Goal: Task Accomplishment & Management: Manage account settings

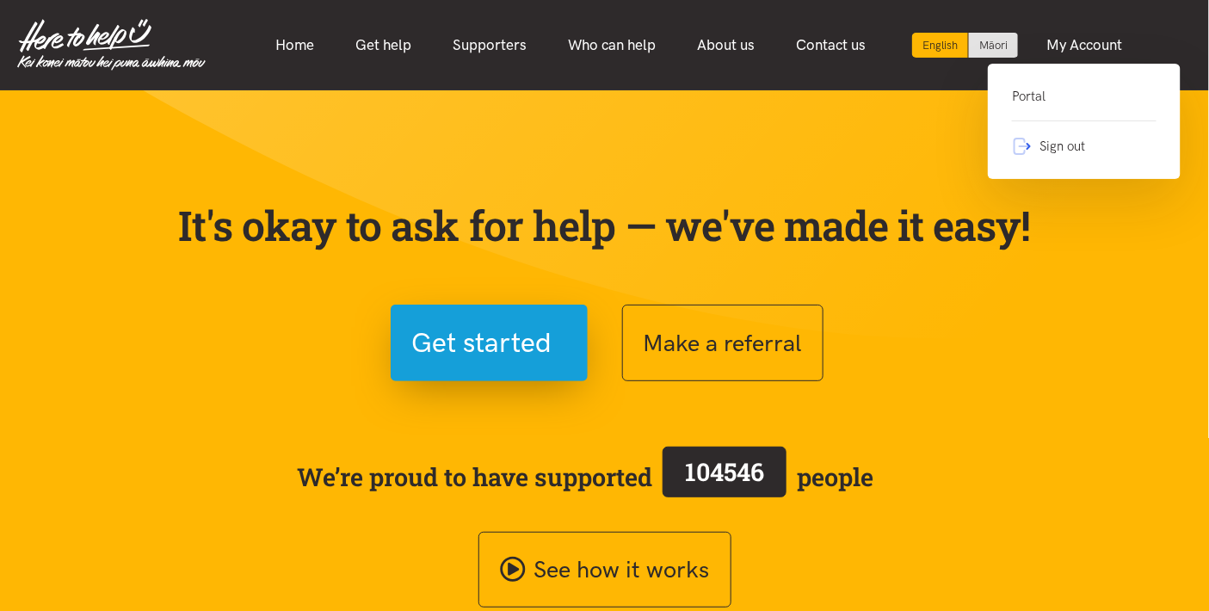
click at [1045, 103] on link "Portal" at bounding box center [1084, 103] width 145 height 35
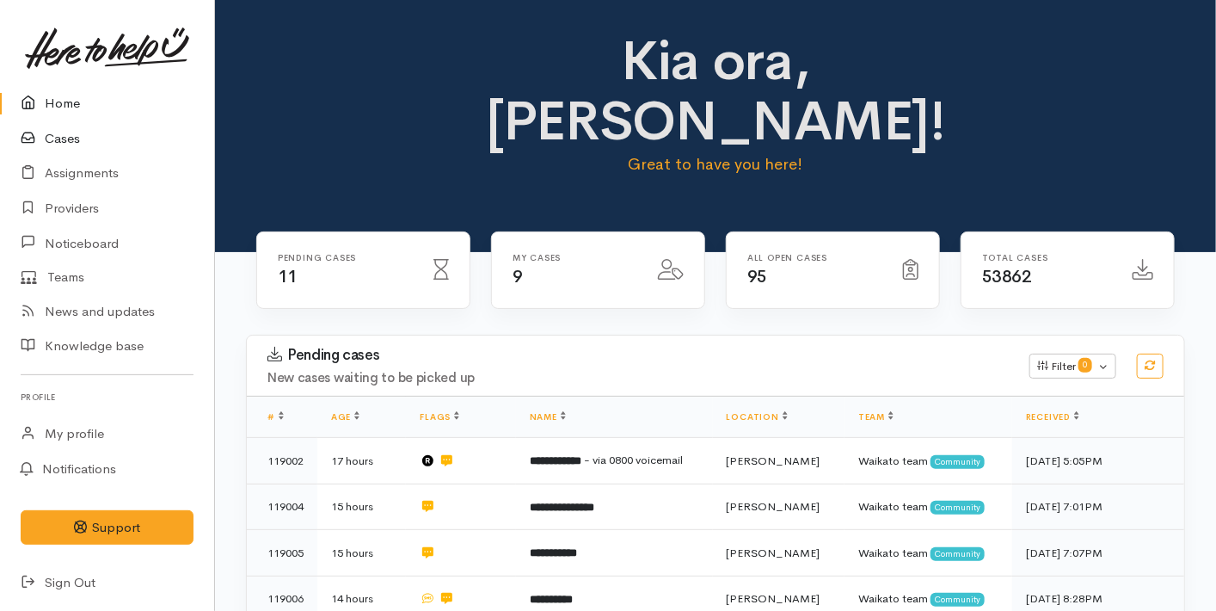
click at [70, 138] on link "Cases" at bounding box center [107, 138] width 214 height 35
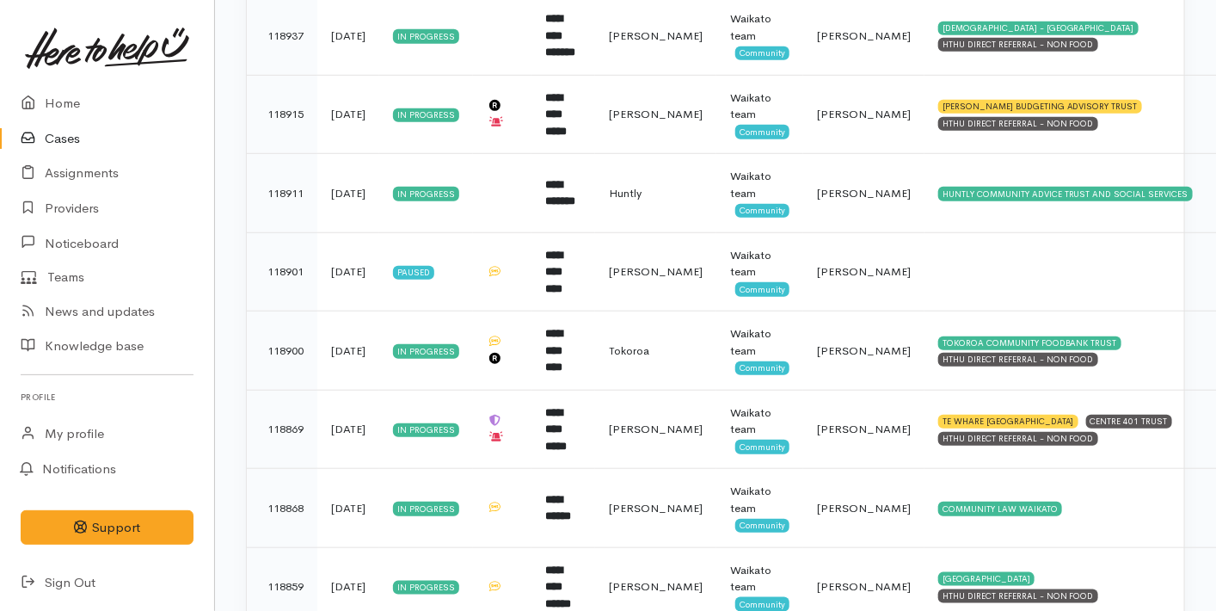
scroll to position [516, 0]
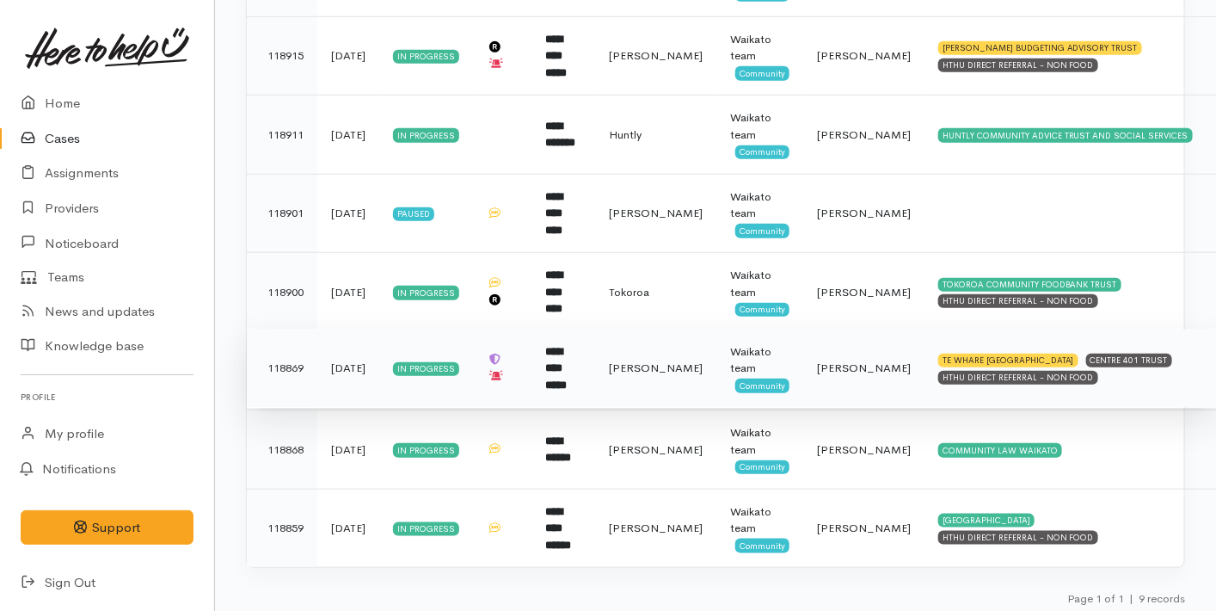
click at [332, 378] on td "3 days ago" at bounding box center [348, 368] width 62 height 79
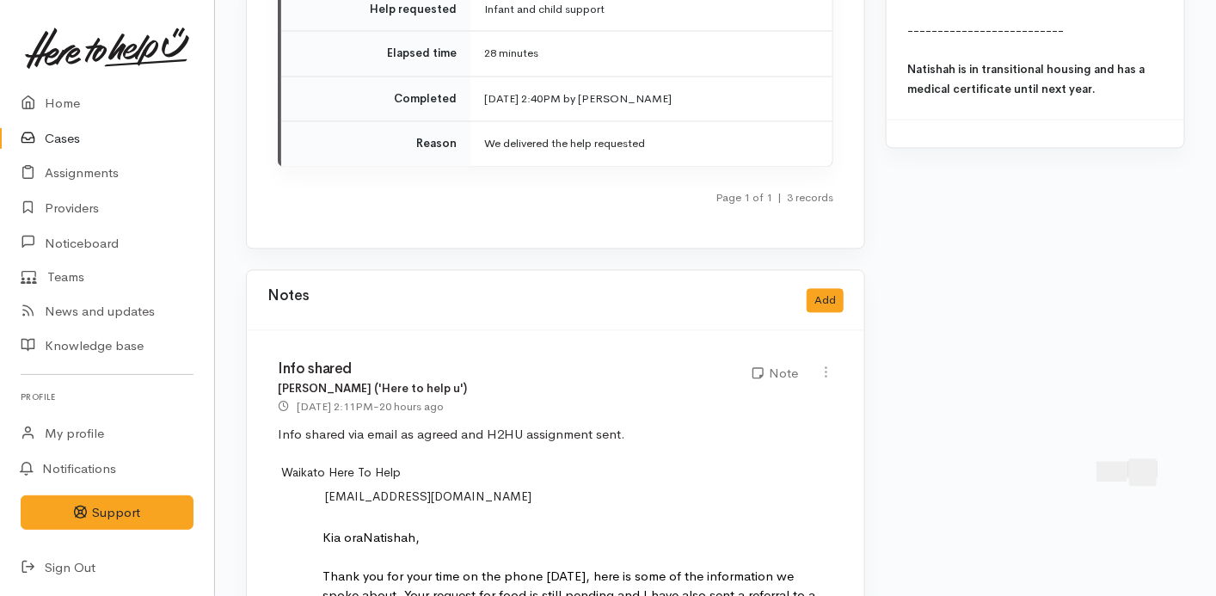
scroll to position [4082, 0]
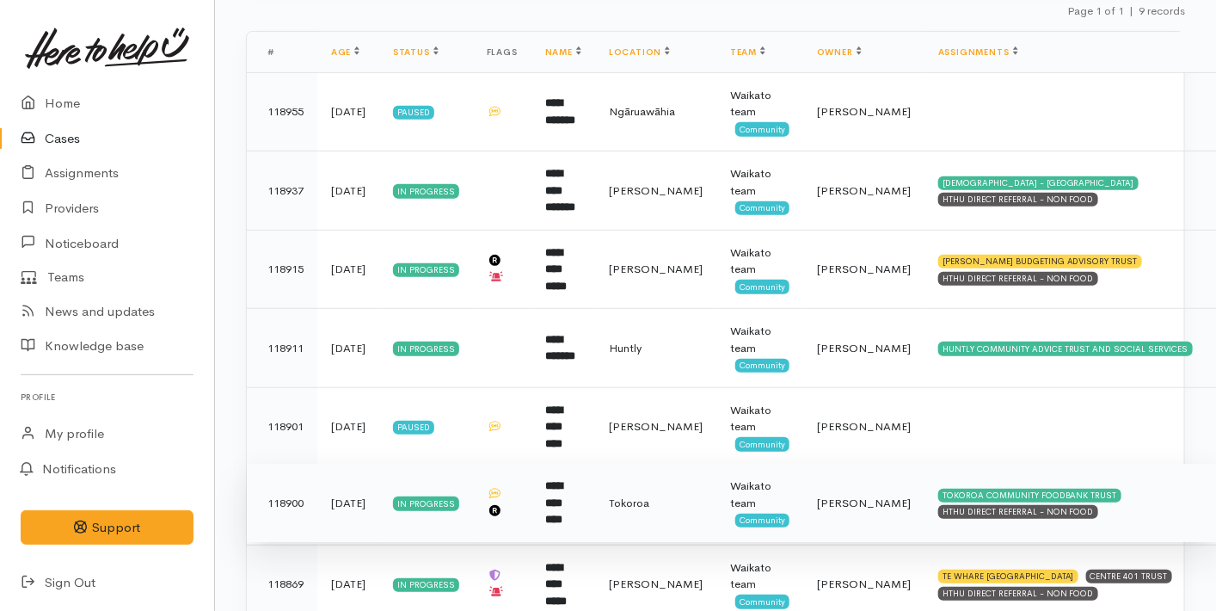
scroll to position [301, 0]
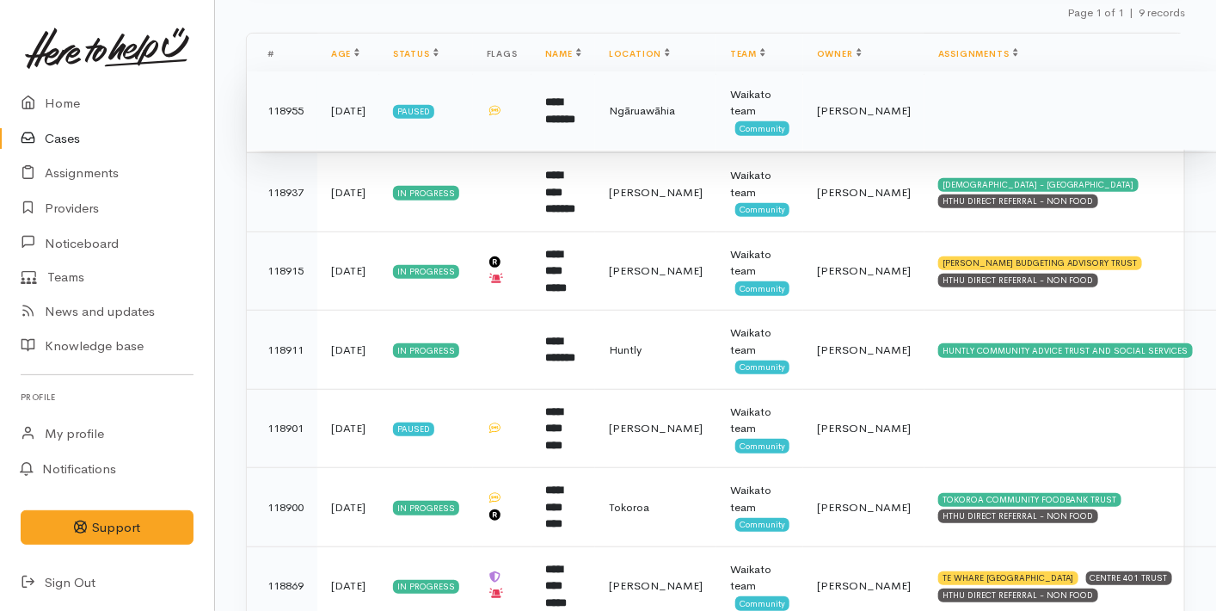
click at [473, 137] on td "Paused" at bounding box center [426, 110] width 94 height 79
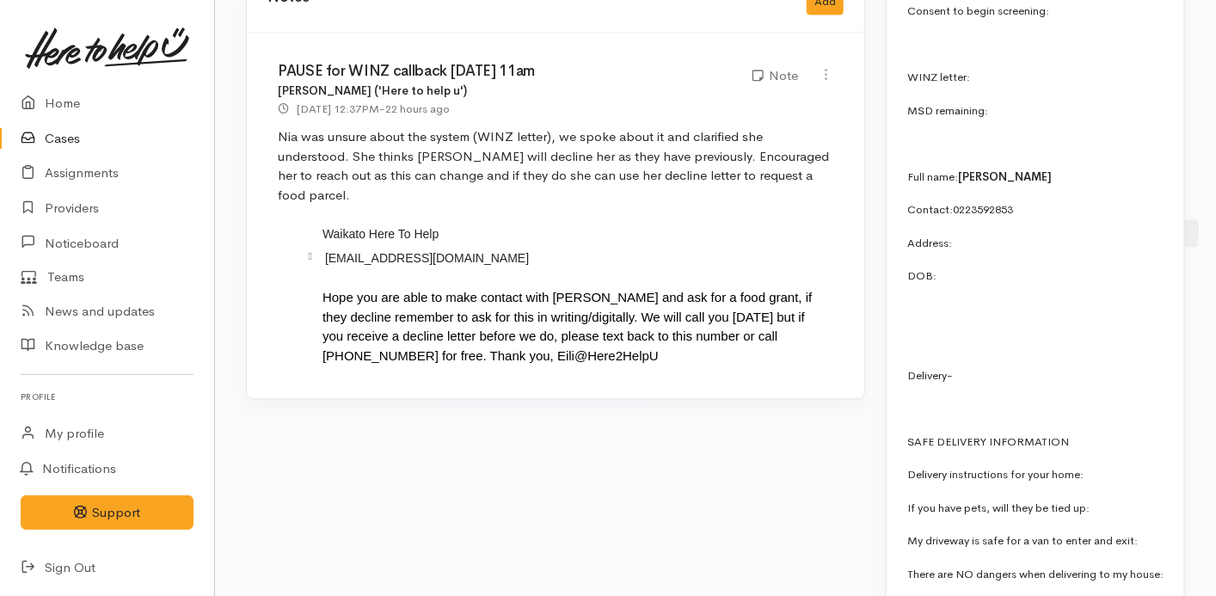
scroll to position [1585, 0]
